Goal: Find specific page/section: Find specific page/section

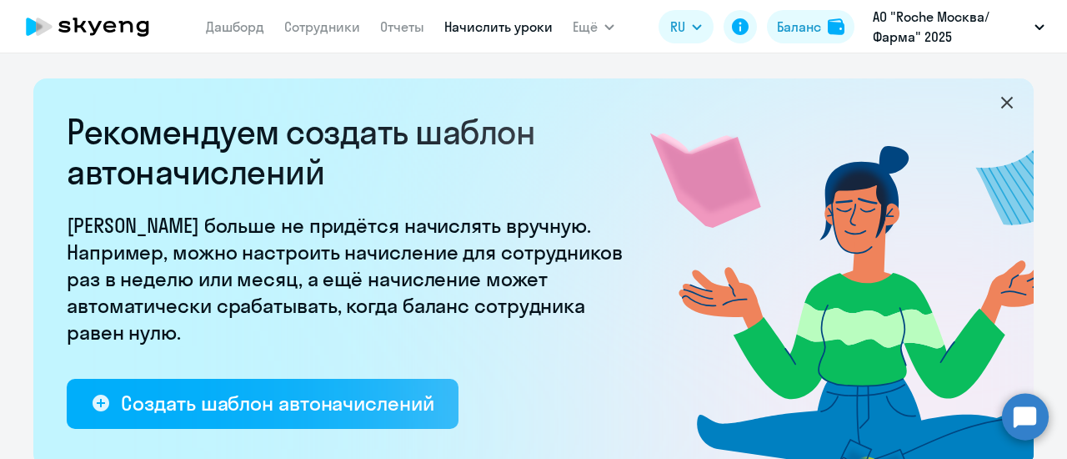
select select "10"
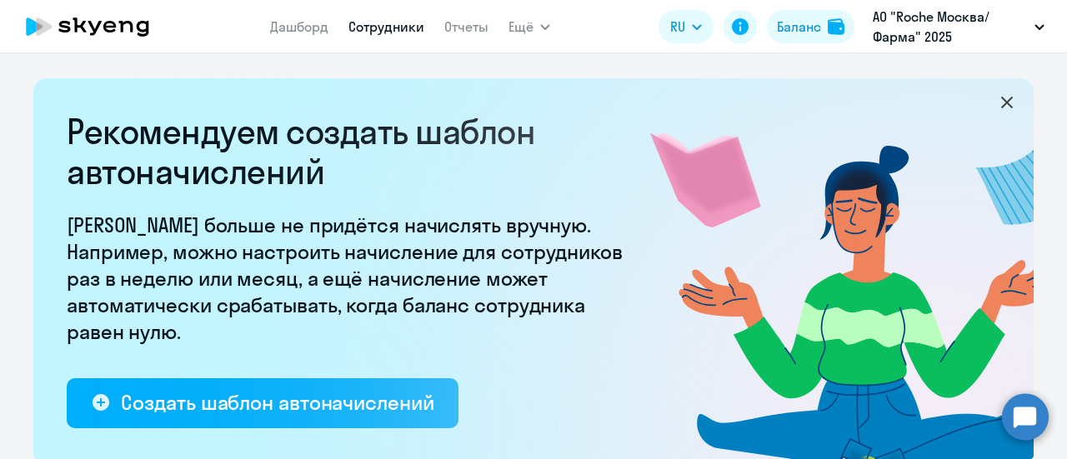
click at [384, 24] on link "Сотрудники" at bounding box center [387, 26] width 76 height 17
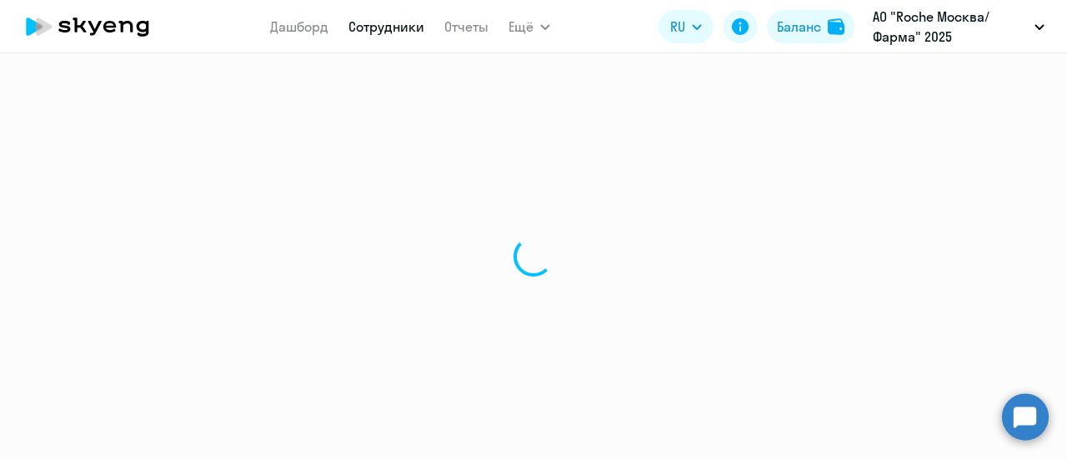
select select "30"
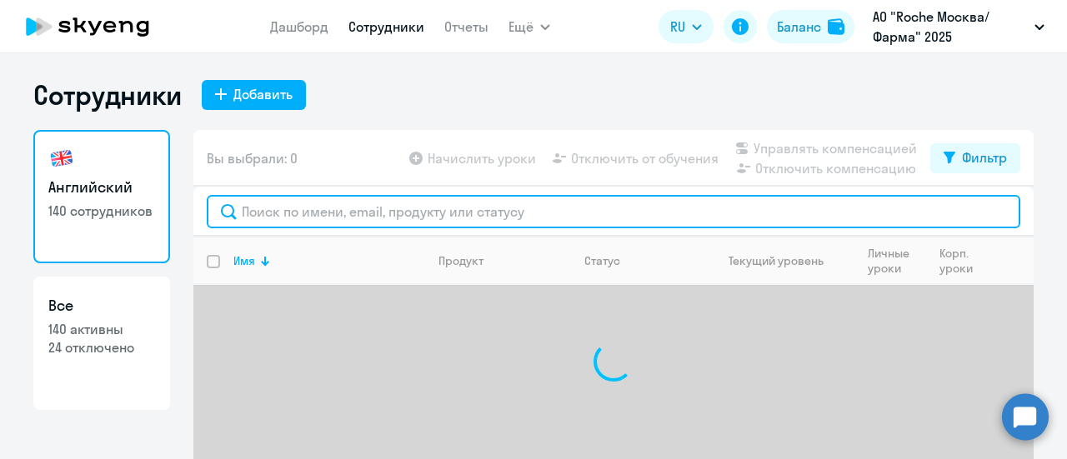
click at [411, 203] on input "text" at bounding box center [614, 211] width 814 height 33
type input "п"
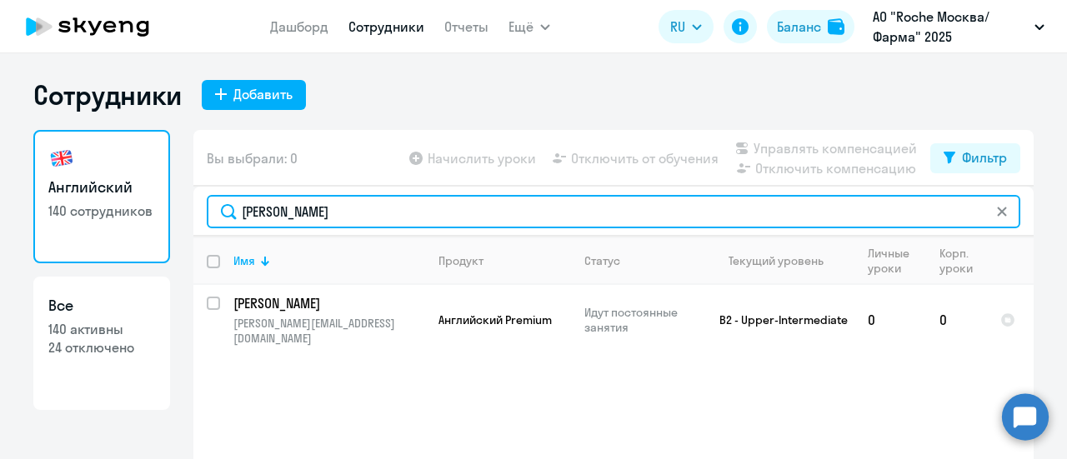
scroll to position [73, 0]
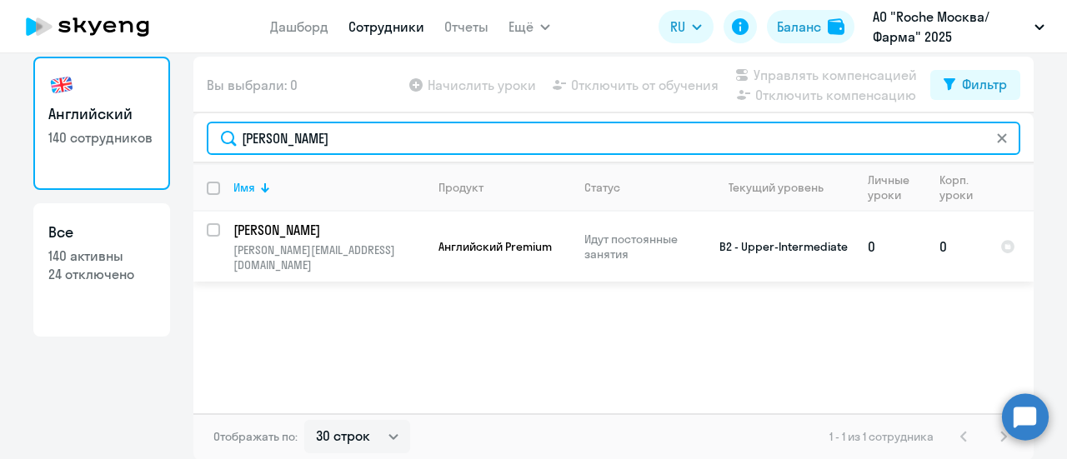
type input "[PERSON_NAME]"
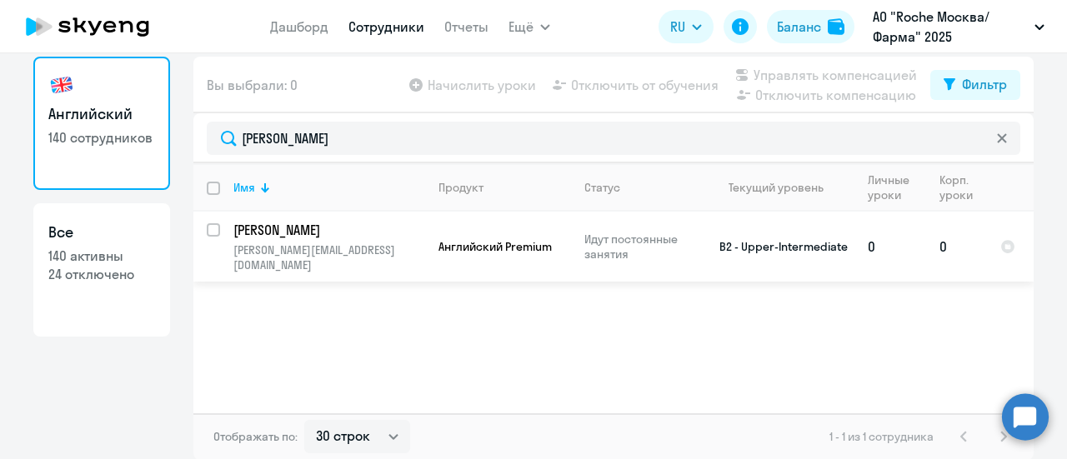
click at [373, 236] on p "[PERSON_NAME]" at bounding box center [327, 230] width 188 height 18
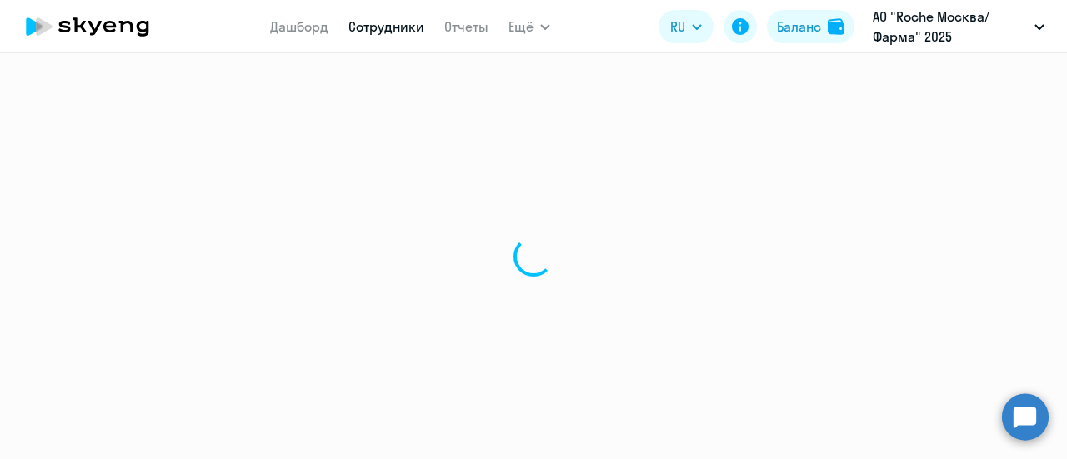
select select "english"
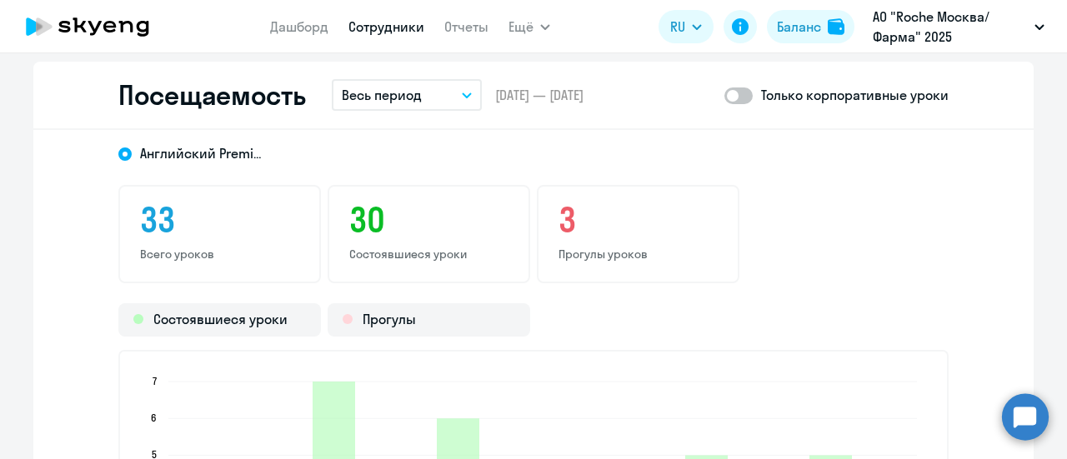
scroll to position [2251, 0]
